Goal: Information Seeking & Learning: Understand process/instructions

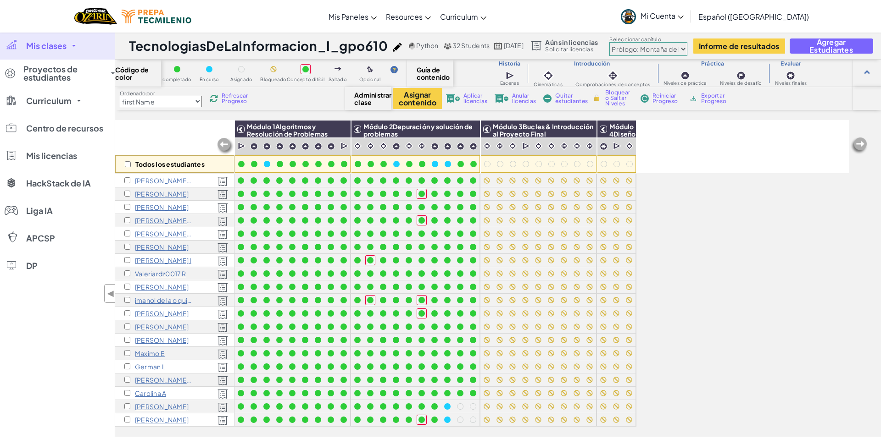
select select "first Name"
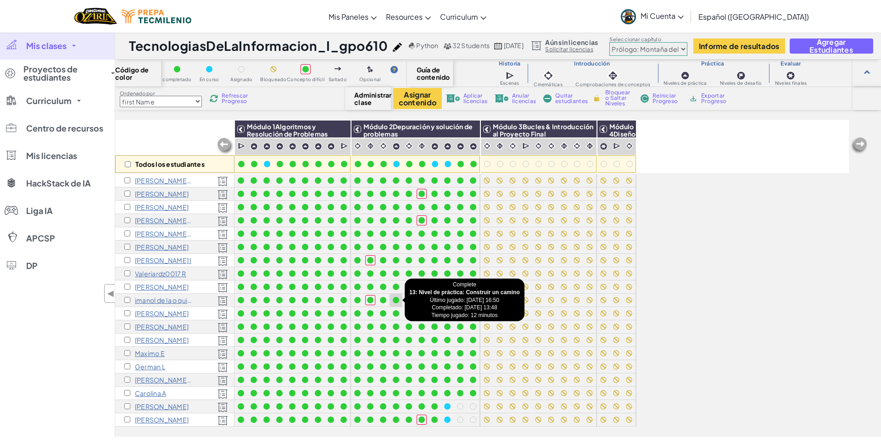
click at [396, 300] on div at bounding box center [396, 300] width 6 height 6
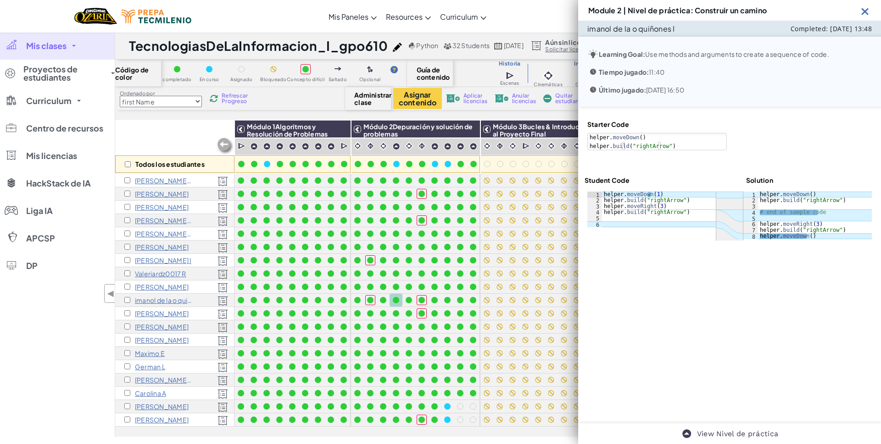
click at [865, 10] on img at bounding box center [864, 11] width 11 height 11
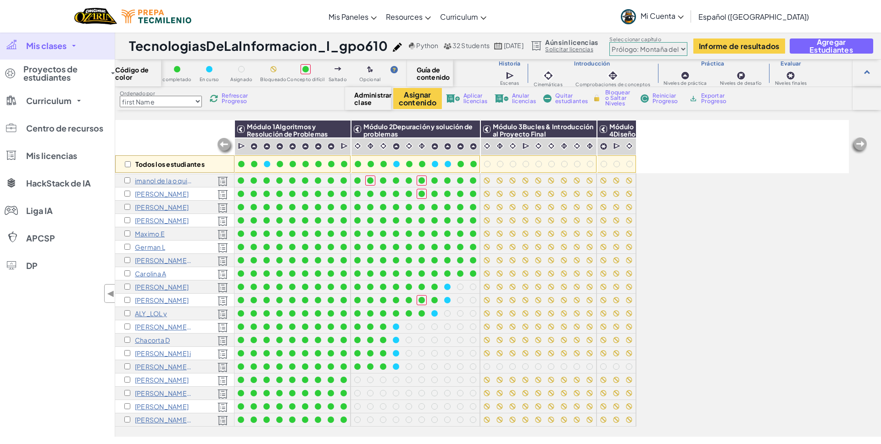
scroll to position [119, 0]
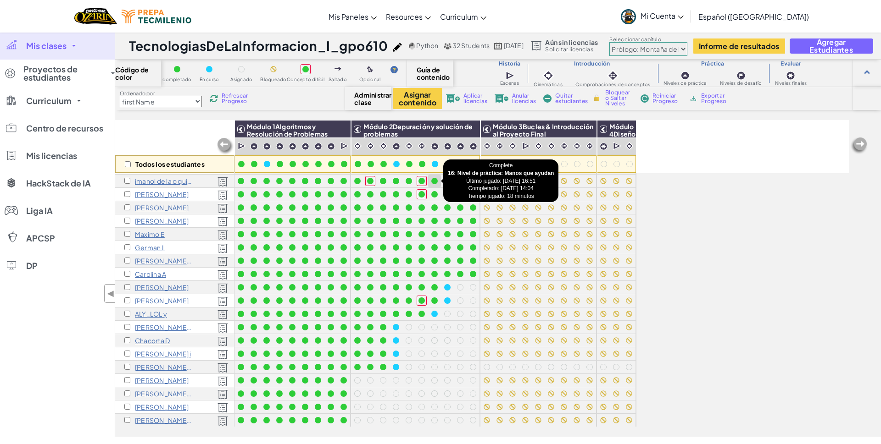
click at [435, 182] on div at bounding box center [434, 181] width 6 height 6
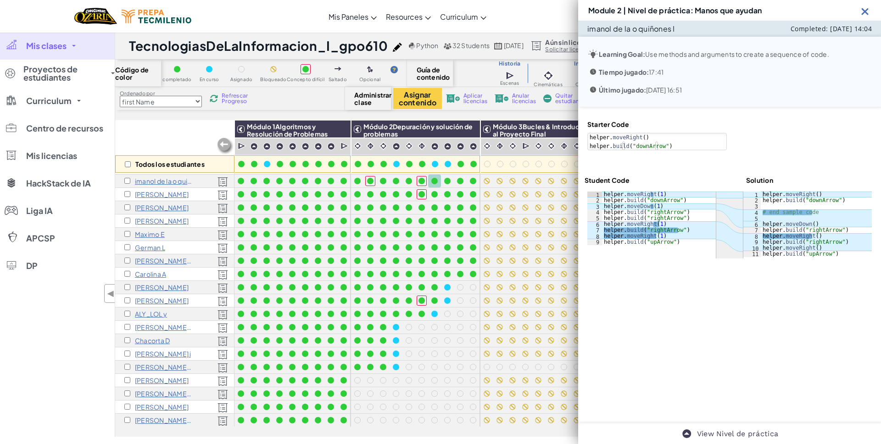
type textarea "[DOMAIN_NAME]("rightArrow")"
click at [662, 212] on div "helper . moveRight ( 1 ) helper . build ( "downArrow" ) helper . moveDown ( 1 )…" at bounding box center [659, 225] width 114 height 66
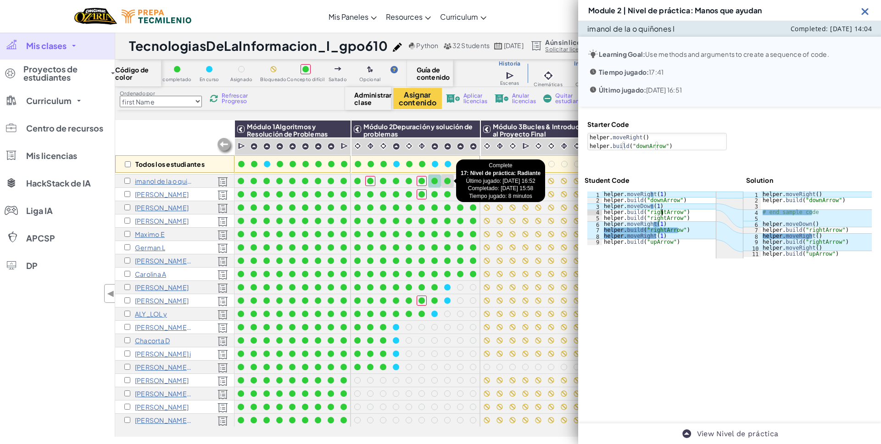
click at [448, 182] on div at bounding box center [447, 181] width 6 height 6
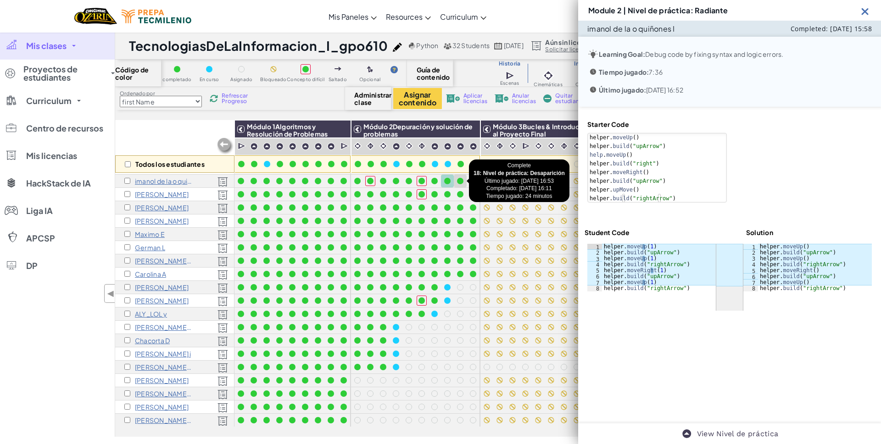
click at [459, 186] on div at bounding box center [460, 181] width 13 height 13
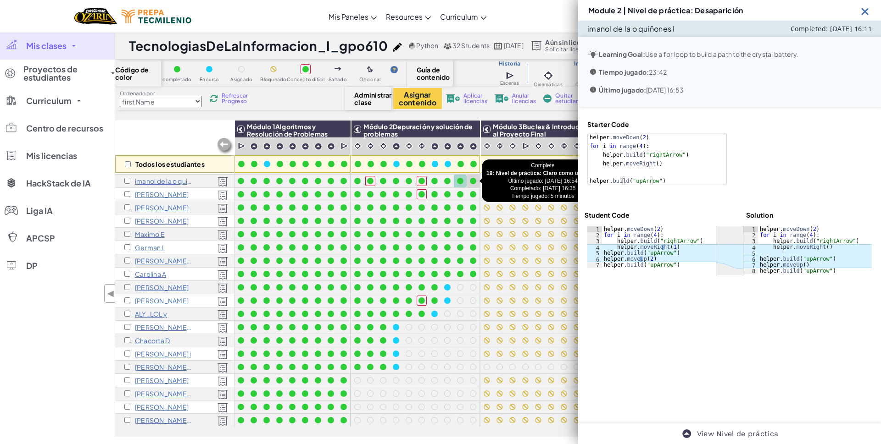
click at [470, 181] on div at bounding box center [473, 181] width 10 height 10
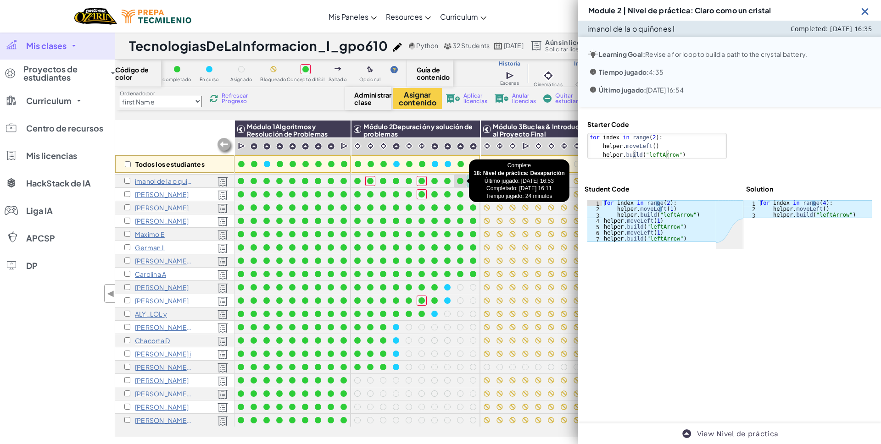
click at [462, 181] on div at bounding box center [460, 181] width 6 height 6
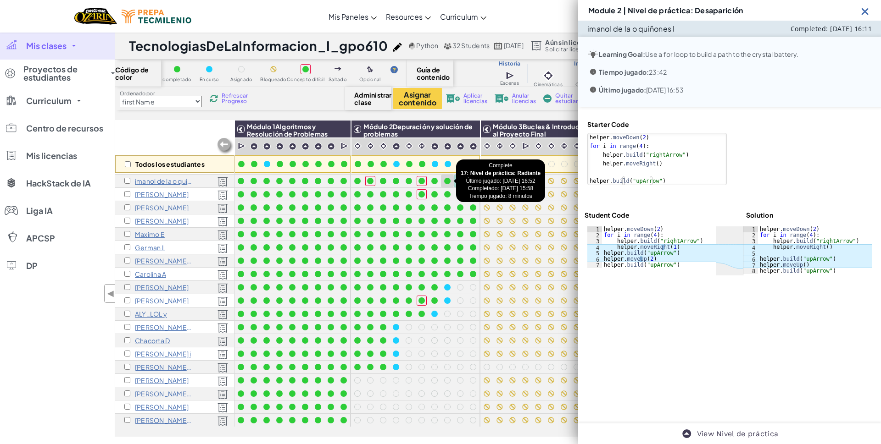
click at [448, 180] on div at bounding box center [447, 181] width 6 height 6
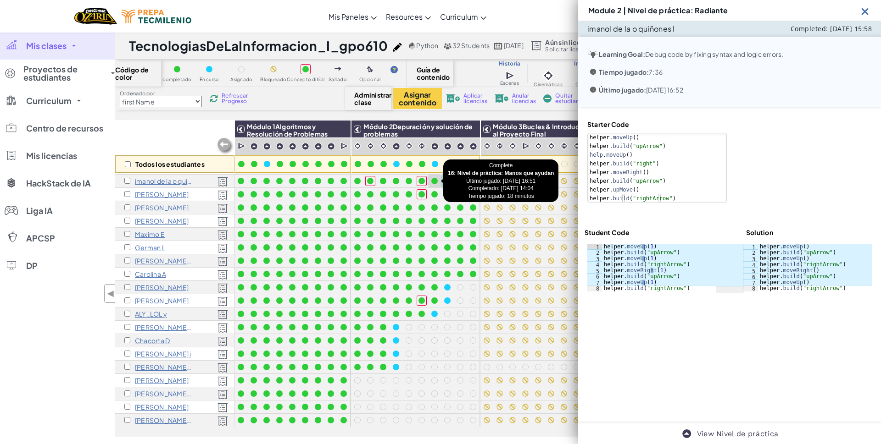
click at [436, 180] on div at bounding box center [434, 181] width 6 height 6
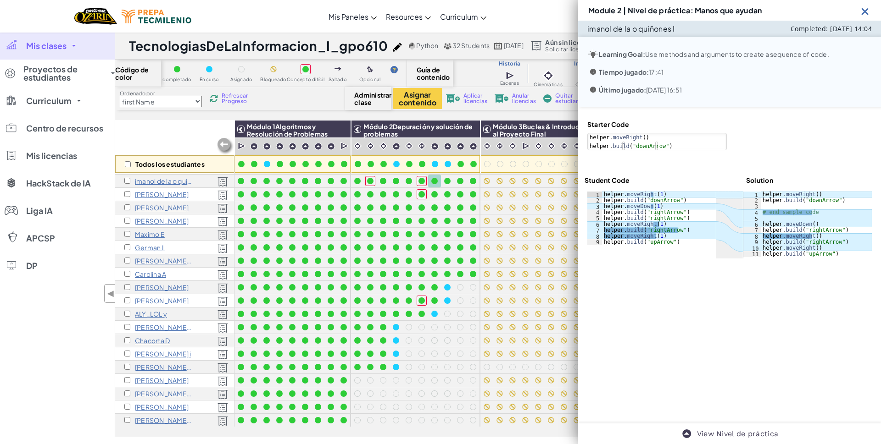
click at [864, 12] on img at bounding box center [864, 11] width 11 height 11
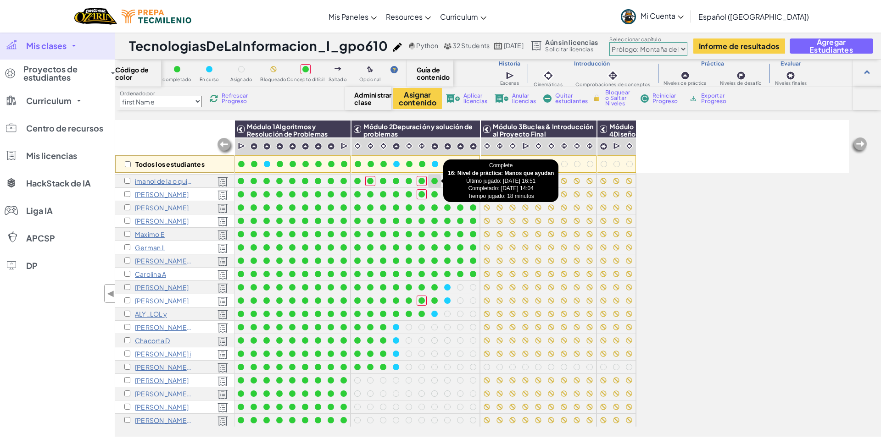
click at [435, 180] on div at bounding box center [434, 181] width 6 height 6
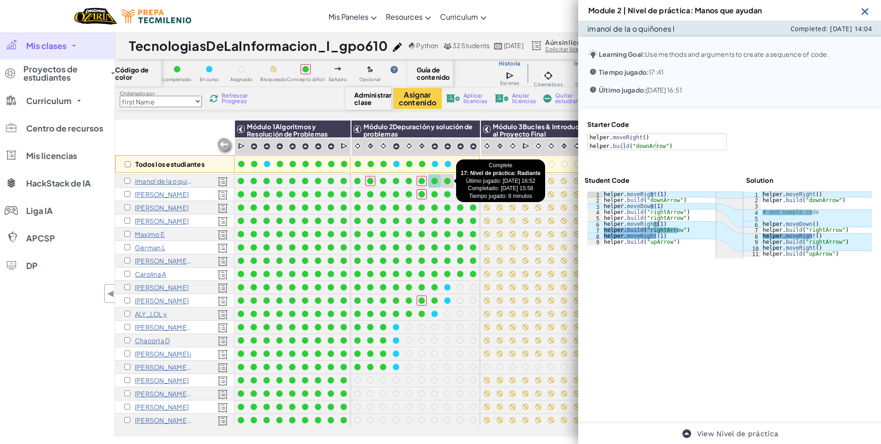
click at [449, 180] on div at bounding box center [447, 181] width 6 height 6
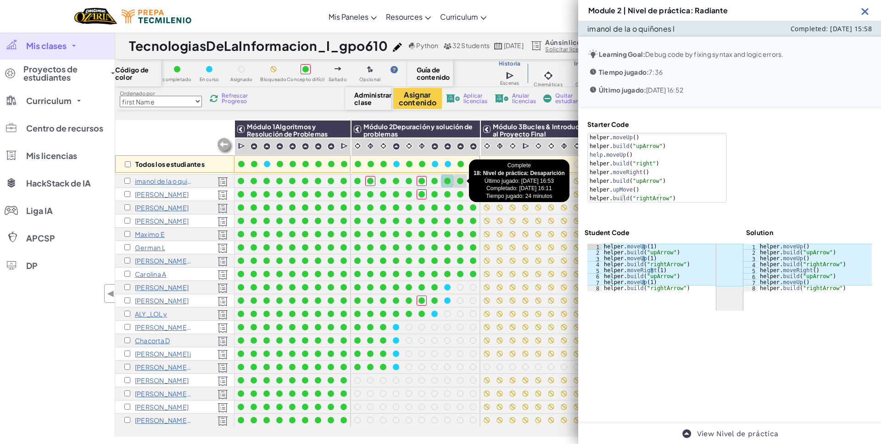
click at [459, 182] on div at bounding box center [460, 181] width 6 height 6
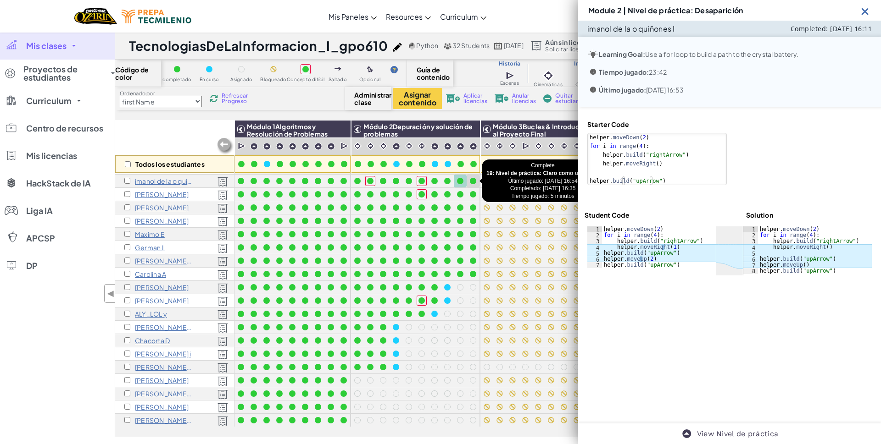
click at [473, 181] on div at bounding box center [473, 181] width 6 height 6
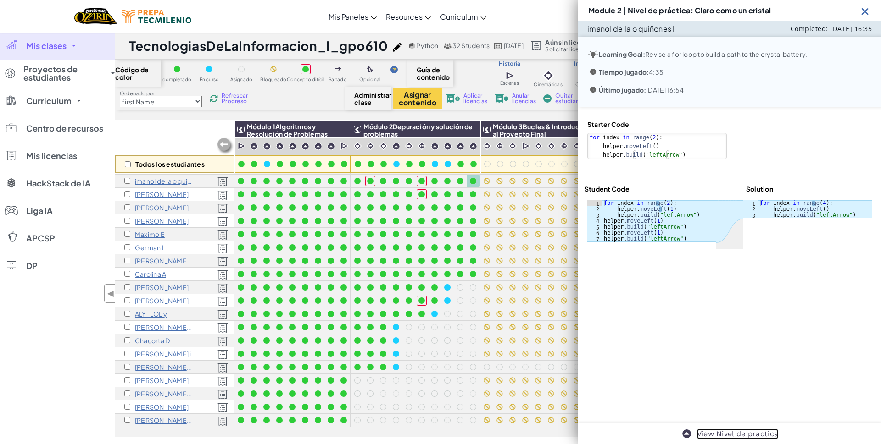
click at [744, 436] on link "View Nivel de práctica" at bounding box center [738, 434] width 82 height 11
click at [730, 436] on link "View Nivel de práctica" at bounding box center [738, 434] width 82 height 11
click at [865, 15] on img at bounding box center [864, 11] width 11 height 11
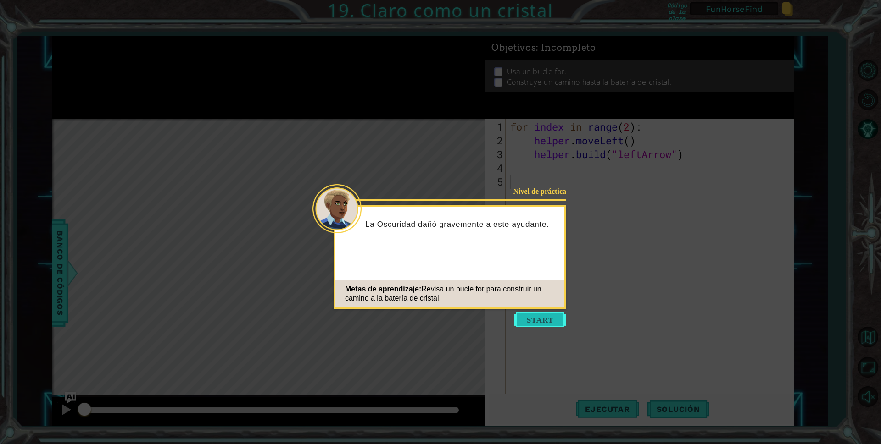
click at [551, 323] on button "Start" at bounding box center [540, 320] width 52 height 15
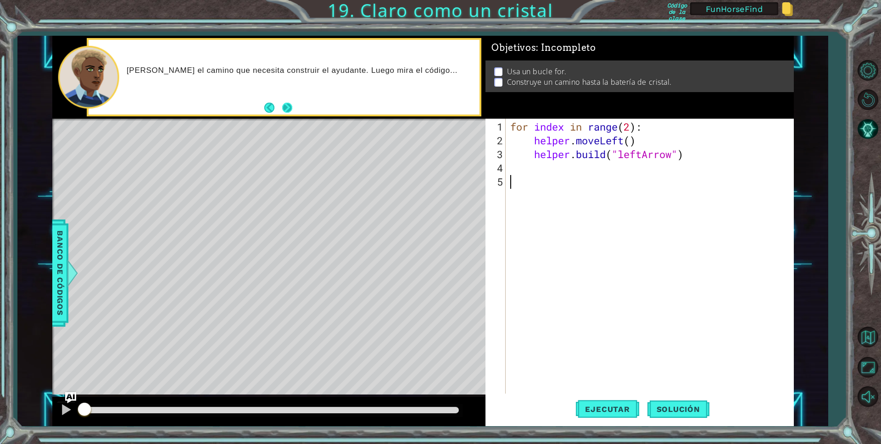
click at [292, 107] on button "Next" at bounding box center [287, 108] width 10 height 10
